Goal: Information Seeking & Learning: Learn about a topic

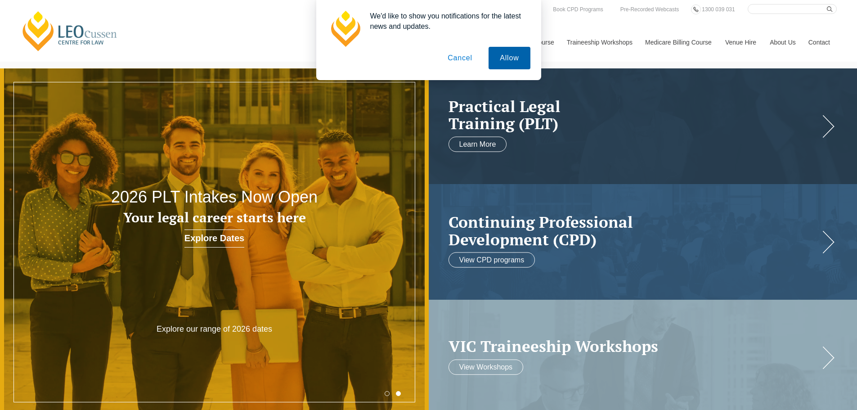
click at [521, 61] on button "Allow" at bounding box center [509, 58] width 41 height 23
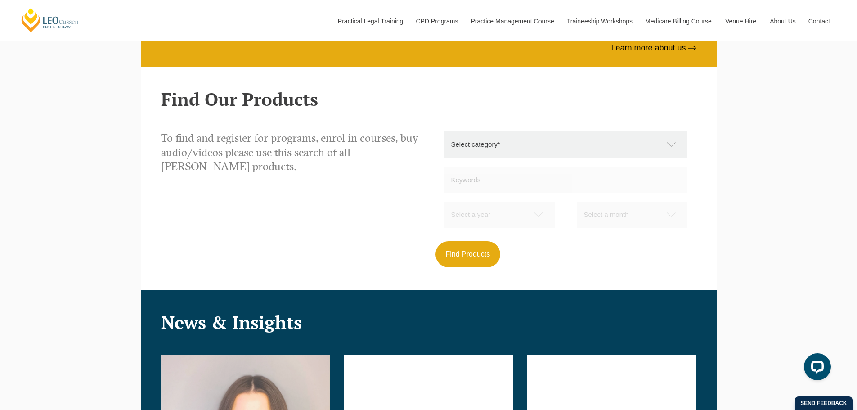
scroll to position [1080, 0]
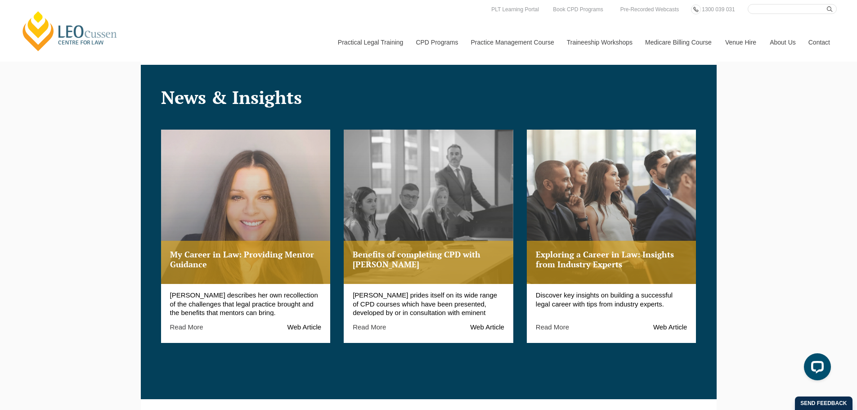
click at [690, 44] on link "Medicare Billing Course" at bounding box center [679, 42] width 80 height 39
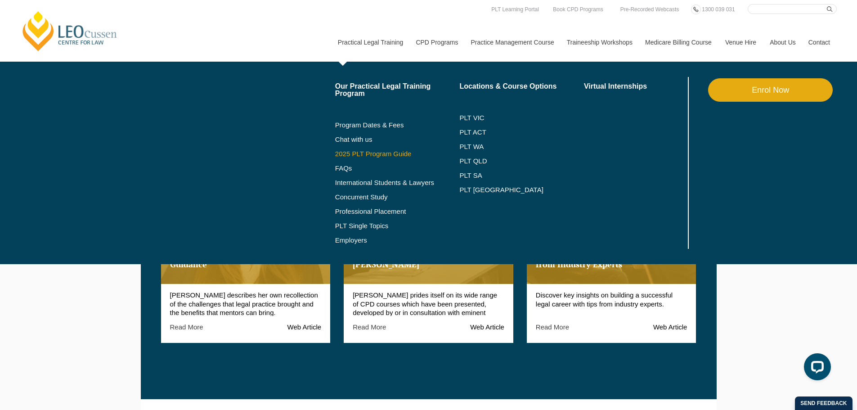
click at [373, 156] on link "2025 PLT Program Guide" at bounding box center [386, 153] width 102 height 7
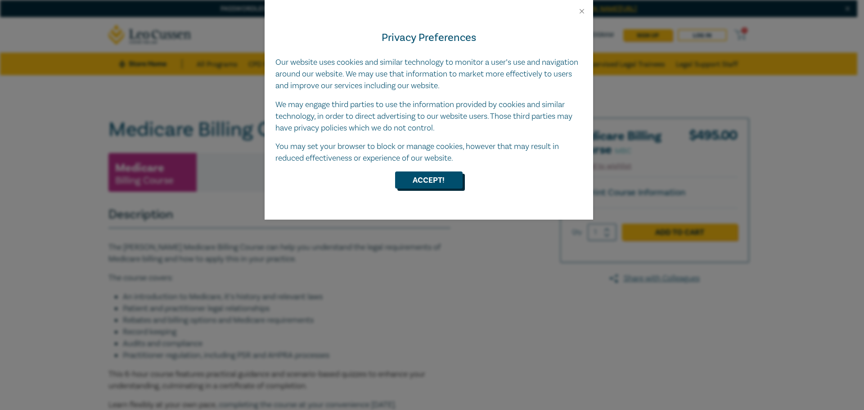
click at [427, 182] on button "Accept!" at bounding box center [429, 179] width 68 height 17
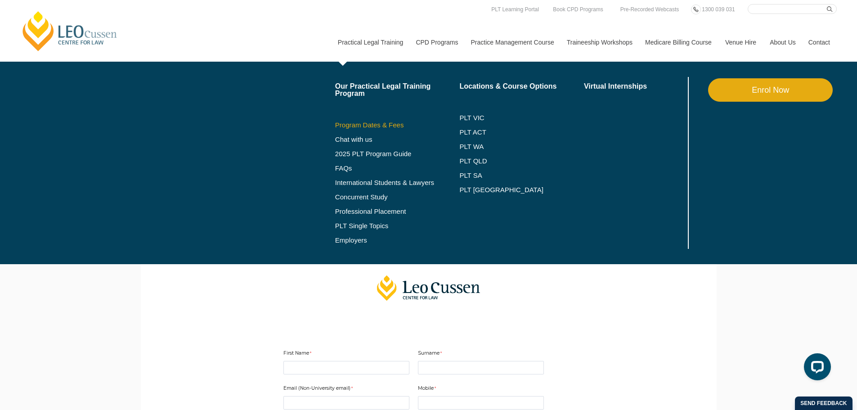
click at [366, 127] on link "Program Dates & Fees" at bounding box center [397, 125] width 125 height 7
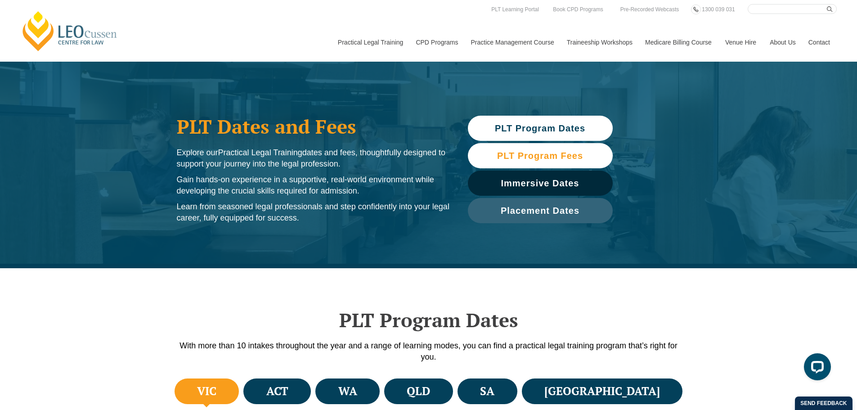
click at [549, 155] on span "PLT Program Fees" at bounding box center [540, 155] width 86 height 9
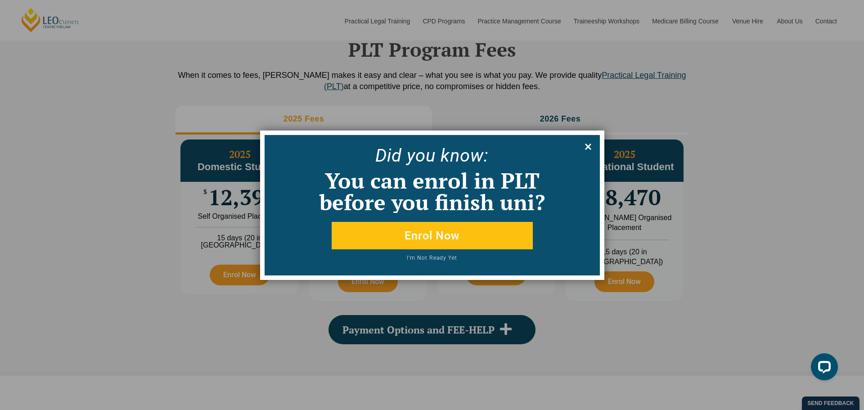
click at [589, 148] on icon at bounding box center [588, 147] width 10 height 10
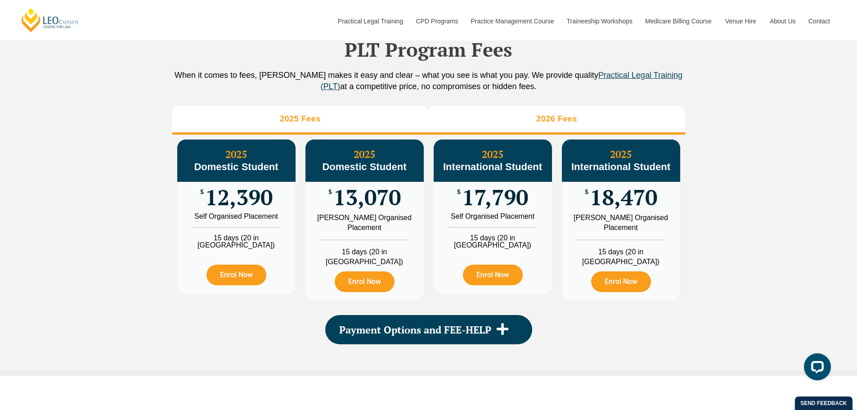
click at [554, 124] on h3 "2026 Fees" at bounding box center [556, 119] width 41 height 10
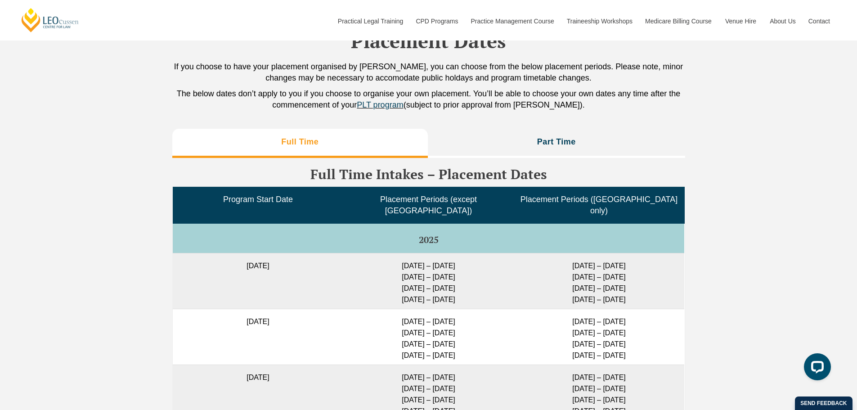
scroll to position [1992, 0]
